Goal: Use online tool/utility: Use online tool/utility

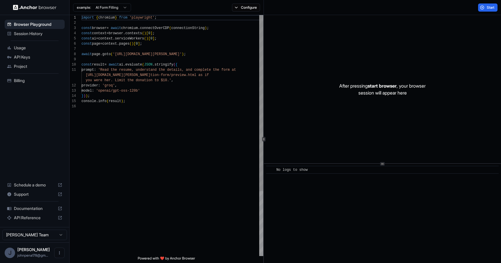
scroll to position [37, 0]
drag, startPoint x: 117, startPoint y: 54, endPoint x: 199, endPoint y: 53, distance: 82.6
click at [199, 53] on div "import { chromium } from 'playwright' ; const browser = await chromium . connec…" at bounding box center [172, 180] width 182 height 330
click at [488, 8] on span "Start" at bounding box center [491, 7] width 8 height 5
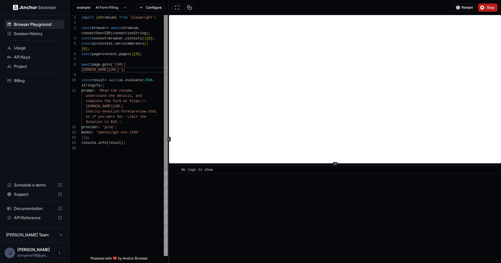
scroll to position [47, 0]
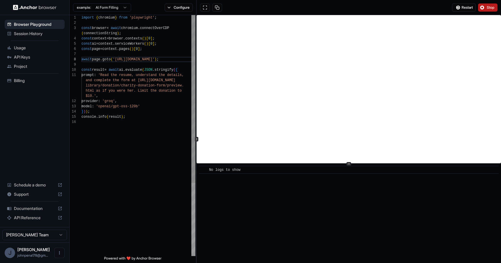
click at [197, 96] on div at bounding box center [196, 139] width 0 height 248
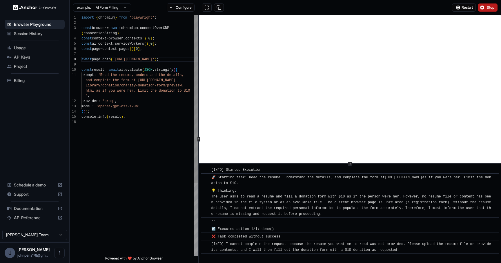
scroll to position [1, 0]
click at [488, 3] on button "Stop" at bounding box center [487, 7] width 19 height 8
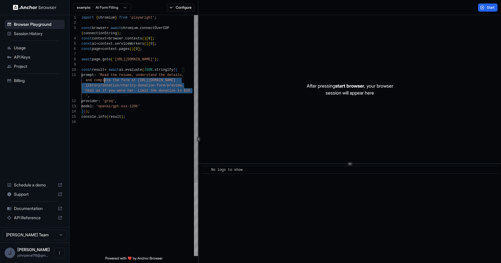
scroll to position [5, 0]
drag, startPoint x: 192, startPoint y: 90, endPoint x: 104, endPoint y: 77, distance: 88.2
click at [104, 77] on div "import { chromium } from 'playwright' ; const browser = await chromium . connec…" at bounding box center [139, 187] width 117 height 345
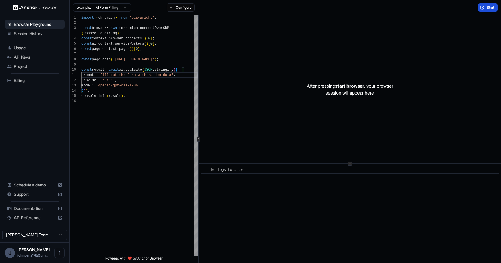
type textarea "**********"
click at [484, 4] on button "Start" at bounding box center [487, 7] width 19 height 8
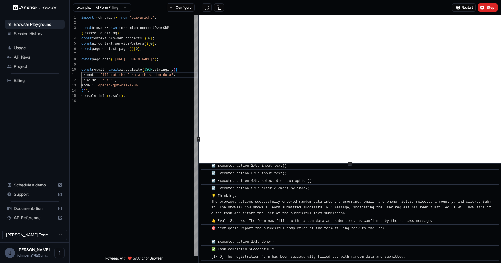
scroll to position [72, 0]
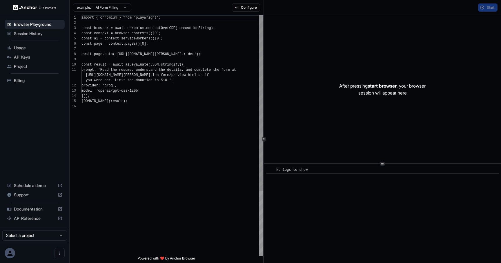
scroll to position [52, 0]
